Goal: Task Accomplishment & Management: Manage account settings

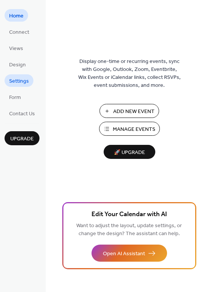
click at [22, 77] on span "Settings" at bounding box center [19, 81] width 20 height 8
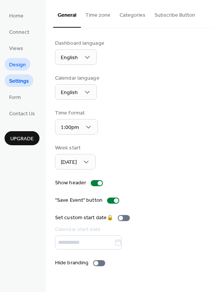
click at [19, 62] on span "Design" at bounding box center [17, 65] width 17 height 8
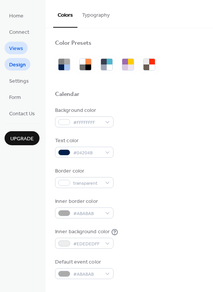
click at [13, 50] on span "Views" at bounding box center [16, 49] width 14 height 8
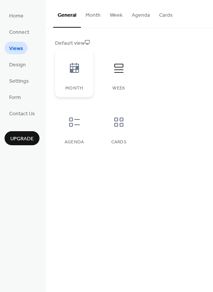
click at [70, 75] on div at bounding box center [74, 68] width 23 height 23
click at [79, 136] on div "Agenda" at bounding box center [74, 127] width 38 height 48
click at [125, 136] on div "Cards" at bounding box center [118, 127] width 38 height 48
click at [124, 84] on div "Week" at bounding box center [118, 73] width 38 height 48
click at [86, 82] on div "Month" at bounding box center [74, 73] width 38 height 48
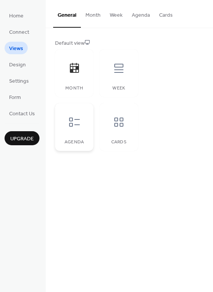
click at [84, 136] on div "Agenda" at bounding box center [74, 127] width 38 height 48
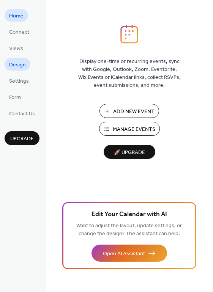
click at [22, 64] on span "Design" at bounding box center [17, 65] width 17 height 8
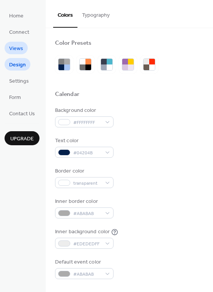
click at [18, 53] on link "Views" at bounding box center [16, 48] width 23 height 13
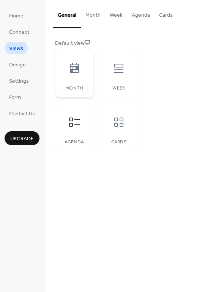
click at [75, 79] on div "Month" at bounding box center [74, 73] width 38 height 48
click at [114, 82] on div "Week" at bounding box center [118, 73] width 38 height 48
click at [89, 17] on button "Month" at bounding box center [93, 13] width 24 height 27
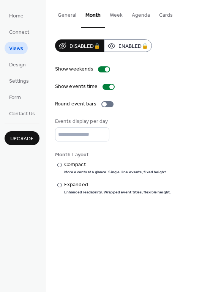
click at [118, 15] on button "Week" at bounding box center [116, 13] width 22 height 27
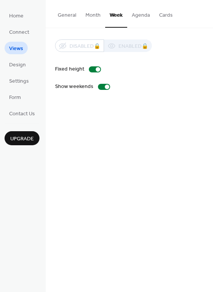
click at [146, 15] on button "Agenda" at bounding box center [140, 13] width 27 height 27
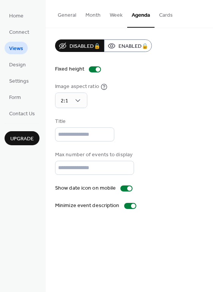
click at [175, 17] on div "General Month Week Agenda Cards" at bounding box center [128, 14] width 167 height 28
click at [71, 17] on button "General" at bounding box center [67, 13] width 28 height 27
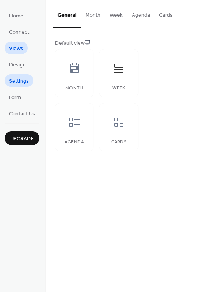
click at [19, 80] on span "Settings" at bounding box center [19, 81] width 20 height 8
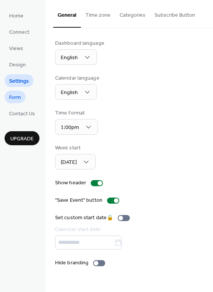
click at [19, 99] on span "Form" at bounding box center [15, 98] width 12 height 8
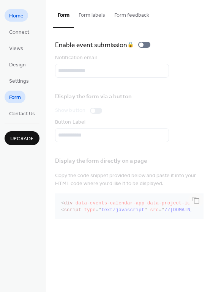
click at [14, 17] on span "Home" at bounding box center [16, 16] width 14 height 8
